Goal: Task Accomplishment & Management: Manage account settings

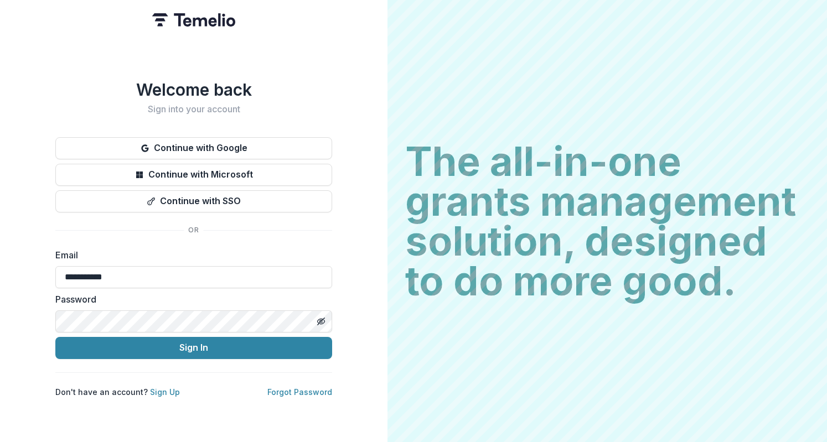
type input "**********"
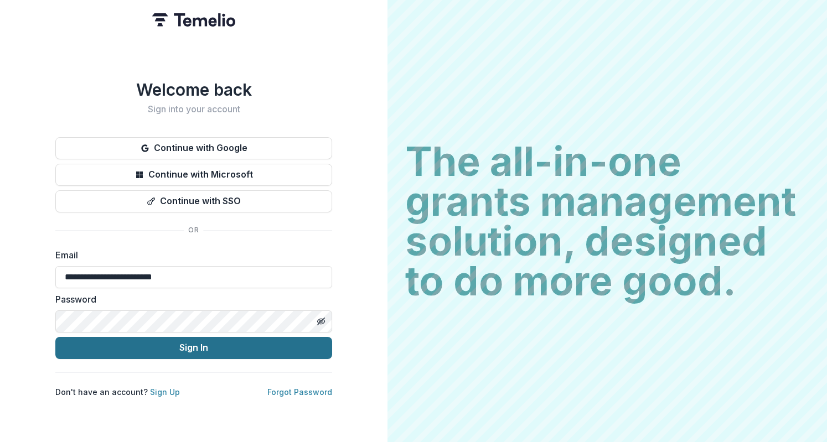
click at [247, 337] on button "Sign In" at bounding box center [193, 348] width 277 height 22
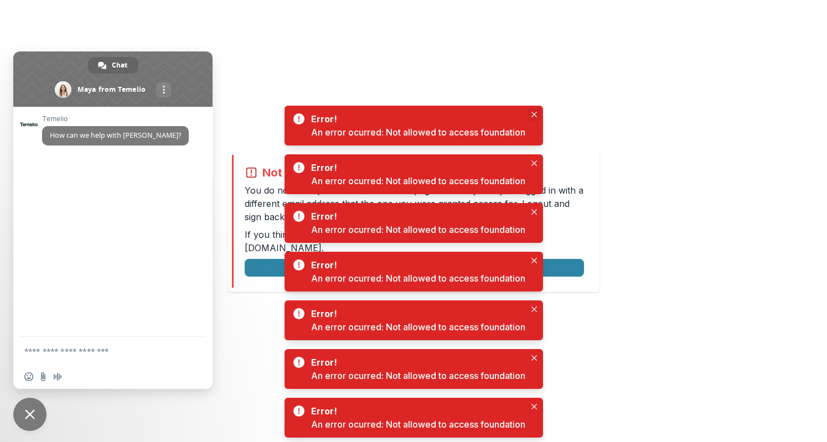
click at [540, 111] on button "Close" at bounding box center [533, 114] width 13 height 13
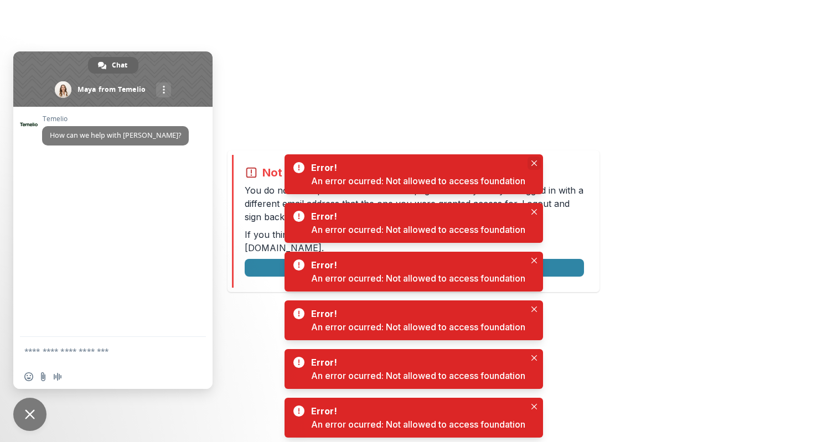
click at [537, 163] on icon "Close" at bounding box center [534, 164] width 6 height 6
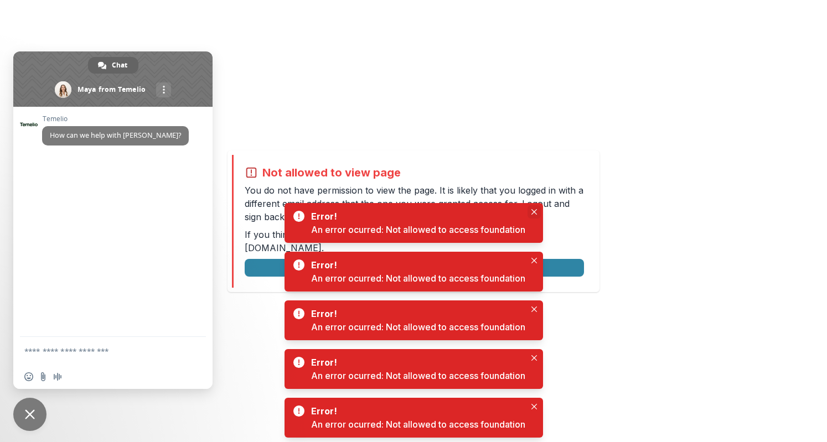
click at [536, 218] on button "Close" at bounding box center [533, 211] width 13 height 13
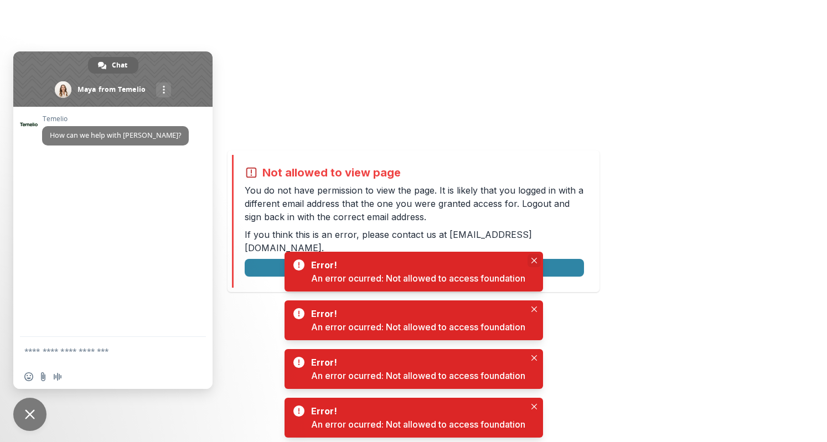
click at [535, 256] on button "Close" at bounding box center [533, 260] width 13 height 13
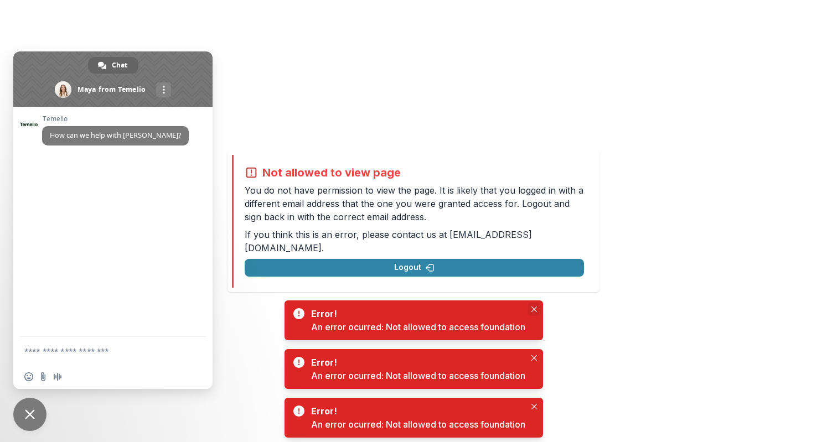
click at [537, 312] on button "Close" at bounding box center [533, 309] width 13 height 13
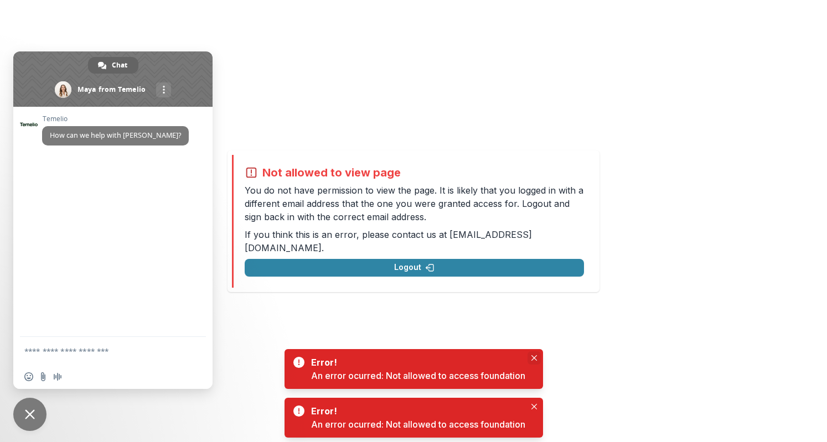
click at [535, 359] on icon "Close" at bounding box center [534, 358] width 6 height 6
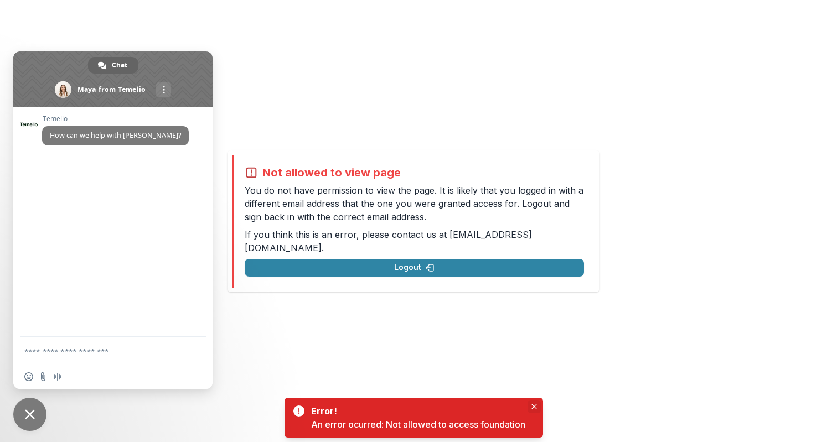
click at [537, 404] on icon "Close" at bounding box center [534, 407] width 6 height 6
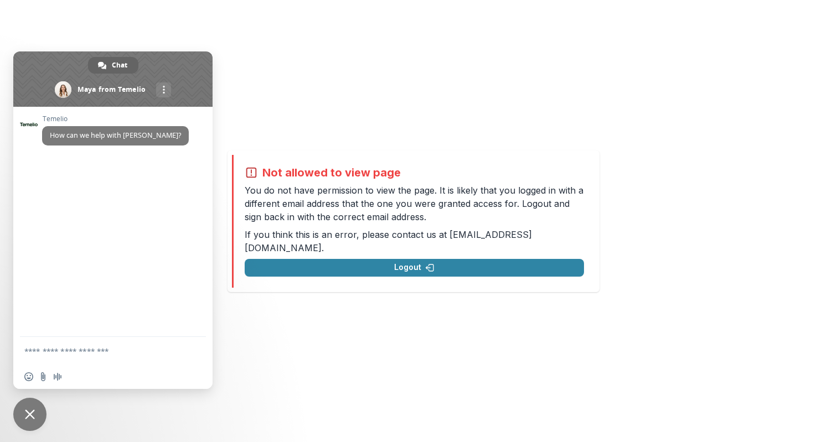
click at [33, 417] on span "Close chat" at bounding box center [30, 415] width 10 height 10
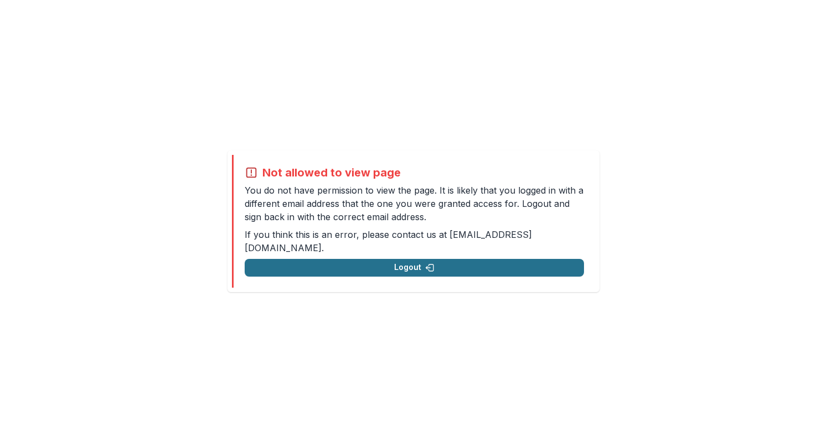
click at [333, 262] on button "Logout" at bounding box center [414, 268] width 339 height 18
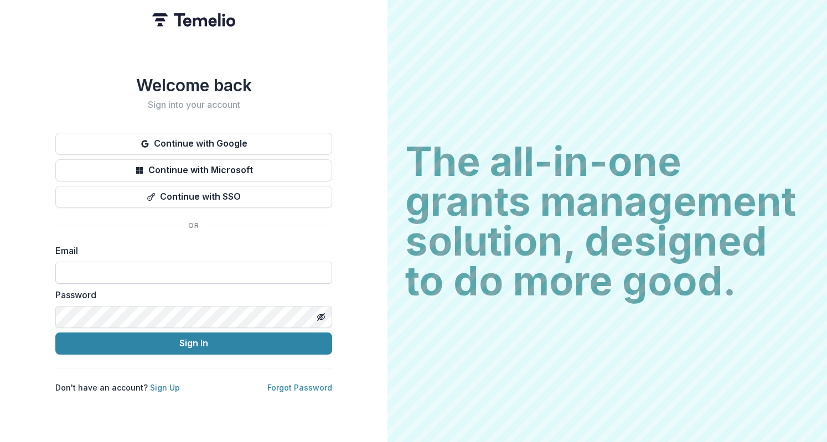
click at [215, 277] on input at bounding box center [193, 273] width 277 height 22
type input "**********"
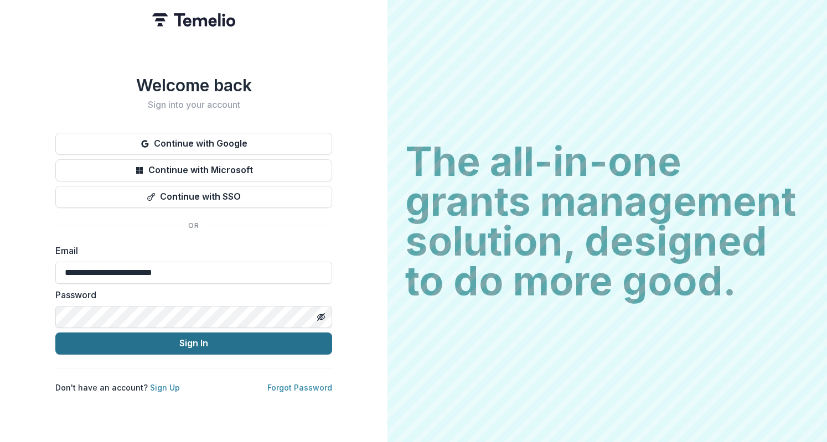
click at [262, 341] on button "Sign In" at bounding box center [193, 344] width 277 height 22
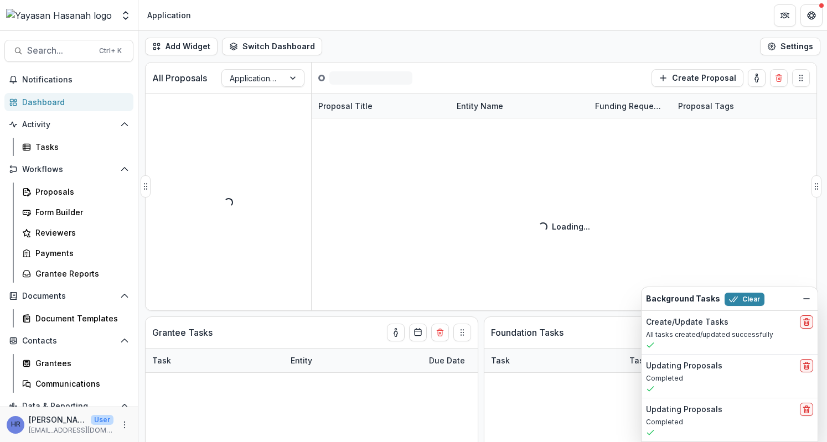
click at [396, 183] on div "Proposal Title Entity Name Funding Requested Proposal Tags Loading... Loading..." at bounding box center [564, 202] width 505 height 217
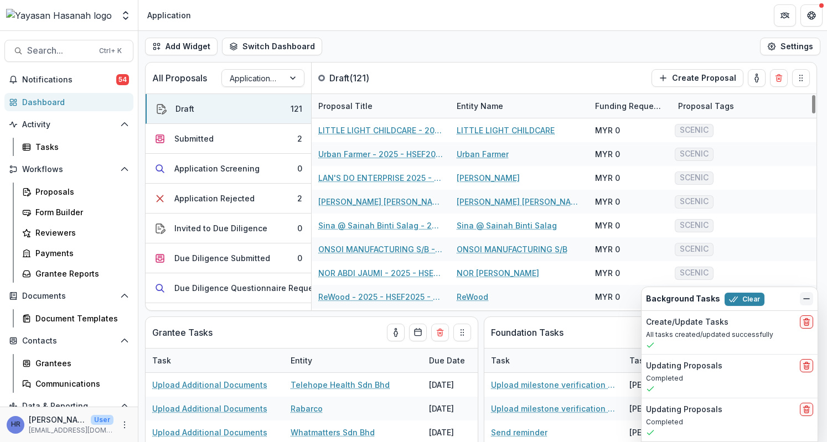
click at [808, 302] on icon "Dismiss" at bounding box center [806, 298] width 9 height 9
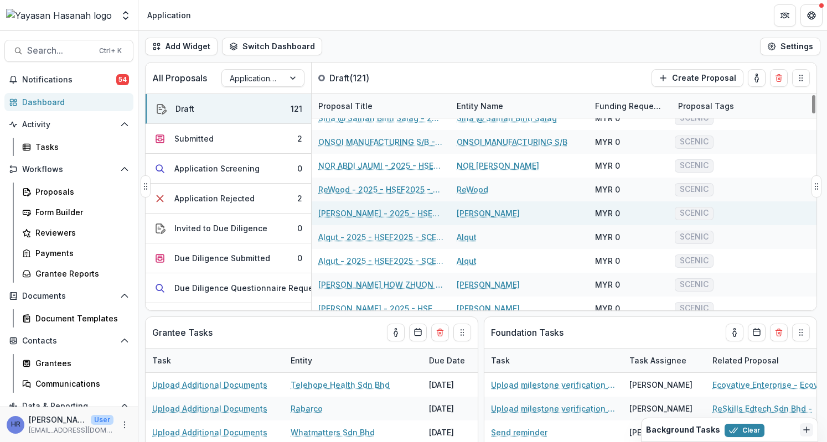
scroll to position [111, 0]
